Goal: Information Seeking & Learning: Stay updated

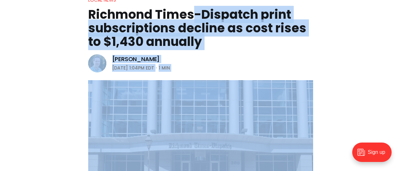
scroll to position [29, 0]
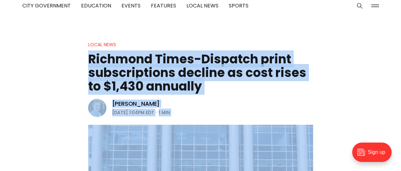
drag, startPoint x: 273, startPoint y: 150, endPoint x: 86, endPoint y: 60, distance: 208.0
copy article "Loremips Dolor-Sitametc adipi elitseddoeius tempori ut labo etdol ma $2,022 ali…"
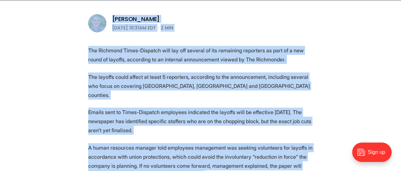
scroll to position [209, 0]
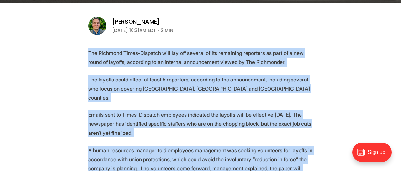
drag, startPoint x: 286, startPoint y: 92, endPoint x: 83, endPoint y: 52, distance: 207.0
click at [185, 63] on p "The Richmond Times-Dispatch will lay off several of its remaining reporters as …" at bounding box center [200, 57] width 225 height 18
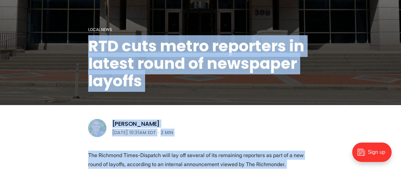
scroll to position [88, 0]
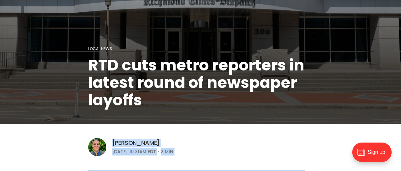
drag, startPoint x: 285, startPoint y: 91, endPoint x: 112, endPoint y: 144, distance: 181.1
copy article "Graham Moomaw September 16, 2025 | 10:31AM EDT 2 min The Richmond Times-Dispatc…"
